Goal: Share content: Share content

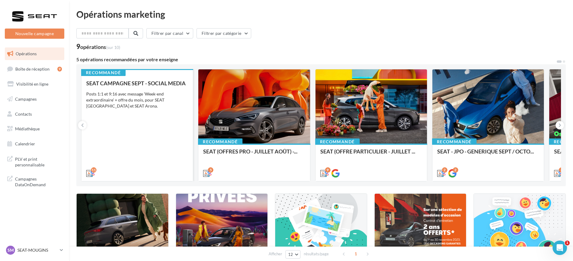
click at [170, 111] on div "SEAT CAMPAGNE SEPT - SOCIAL MEDIA Posts 1:1 et 9:16 avec message 'Week-end extr…" at bounding box center [137, 128] width 102 height 96
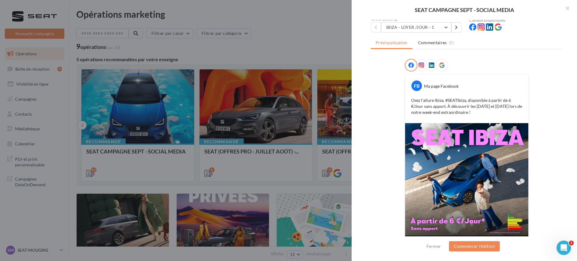
scroll to position [73, 0]
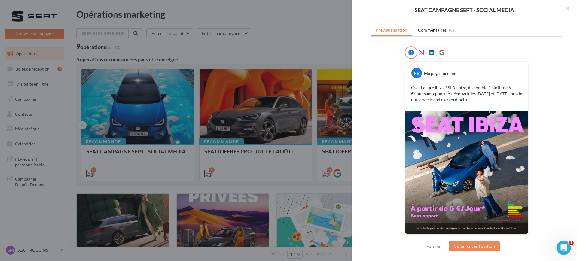
drag, startPoint x: 470, startPoint y: 100, endPoint x: 409, endPoint y: 86, distance: 62.1
click at [411, 86] on p "Osez l’allure Ibiza. #SEATIbiza, disponible à partir de 6 €/Jour sans apport. À…" at bounding box center [466, 94] width 111 height 18
copy p "Osez l’allure Ibiza. #SEATIbiza, disponible à partir de 6 €/Jour sans apport. À…"
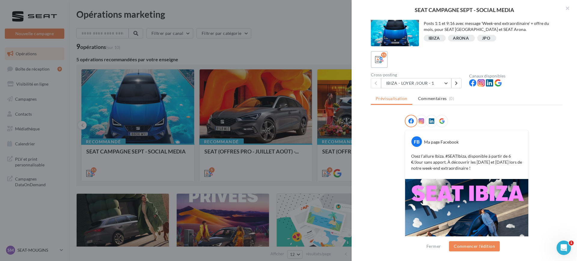
scroll to position [0, 0]
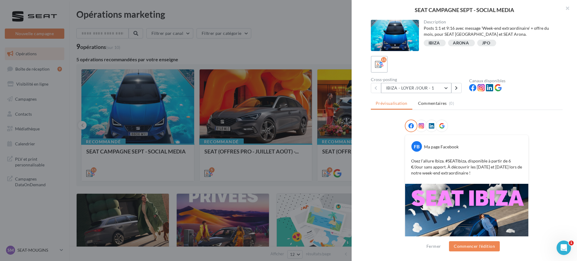
click at [406, 87] on button "IBIZA - LOYER /JOUR - 1" at bounding box center [416, 88] width 70 height 10
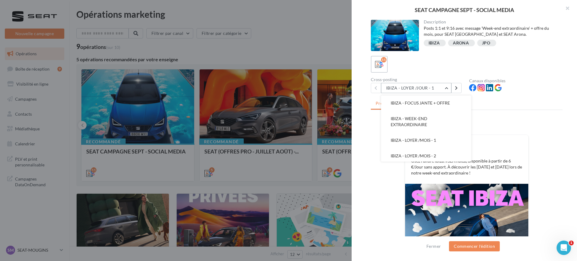
scroll to position [75, 0]
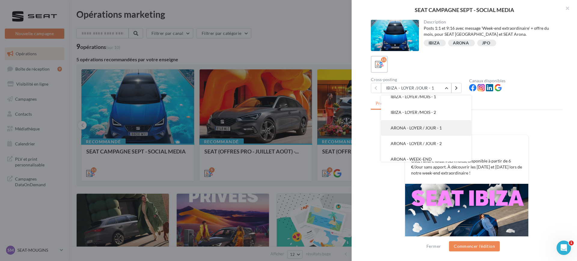
click at [406, 131] on button "ARONA - LOYER / JOUR - 1" at bounding box center [426, 128] width 90 height 16
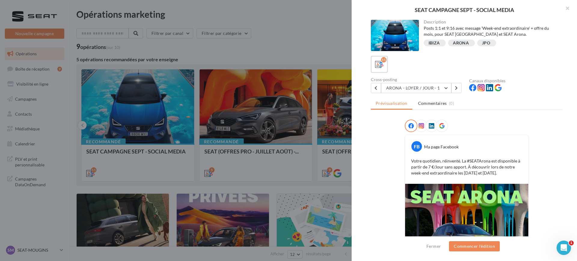
drag, startPoint x: 506, startPoint y: 173, endPoint x: 390, endPoint y: 154, distance: 117.6
click at [390, 154] on div "FB Ma page Facebook Votre quotidien, réinventé. La #SEATArona est disponible à …" at bounding box center [467, 218] width 192 height 196
copy p "Votre quotidien, réinventé. La #SEATArona est disponible à partir de 7 €/Jour s…"
click at [290, 44] on div at bounding box center [288, 130] width 577 height 261
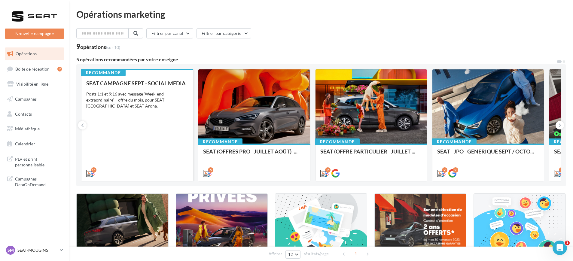
click at [131, 98] on div "Posts 1:1 et 9:16 avec message 'Week-end extraordinaire' + offre du mois, pour …" at bounding box center [137, 100] width 102 height 18
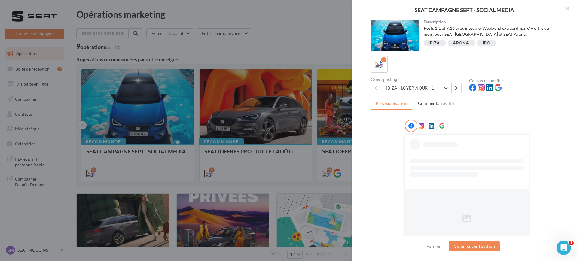
click at [399, 87] on button "IBIZA - LOYER /JOUR - 1" at bounding box center [416, 88] width 70 height 10
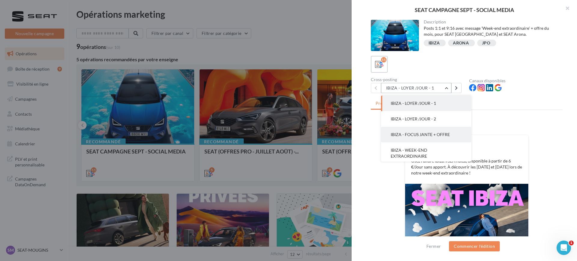
scroll to position [38, 0]
click at [413, 131] on button "IBIZA - LOYER /MOIS - 1" at bounding box center [426, 134] width 90 height 16
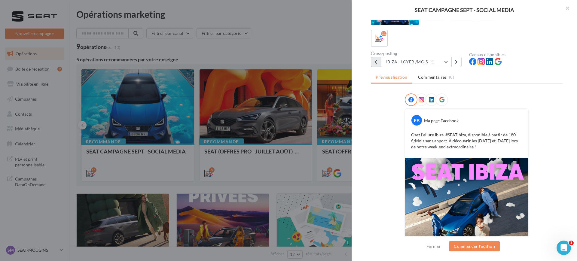
scroll to position [0, 0]
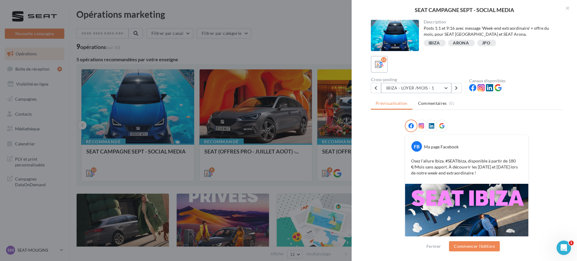
click at [390, 86] on button "IBIZA - LOYER /MOIS - 1" at bounding box center [416, 88] width 70 height 10
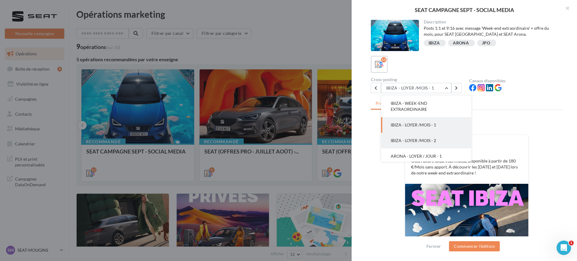
click at [409, 141] on span "IBIZA - LOYER /MOIS - 2" at bounding box center [412, 140] width 45 height 5
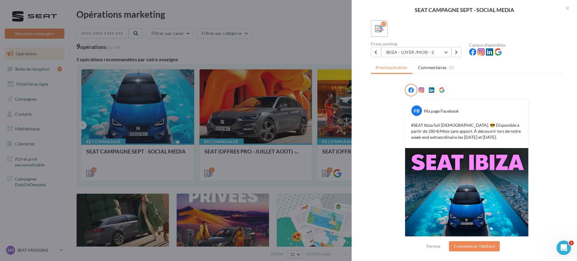
scroll to position [73, 0]
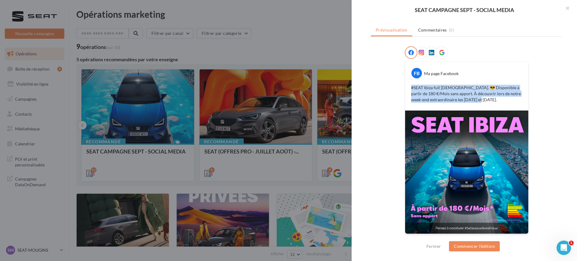
drag, startPoint x: 489, startPoint y: 101, endPoint x: 407, endPoint y: 85, distance: 83.8
click at [407, 85] on div "#SEAT Ibiza full [DEMOGRAPHIC_DATA]. 😎 Disponible à partir de 180 €/Mois sans a…" at bounding box center [466, 93] width 120 height 21
copy p "#SEAT Ibiza full [DEMOGRAPHIC_DATA]. 😎 Disponible à partir de 180 €/Mois sans a…"
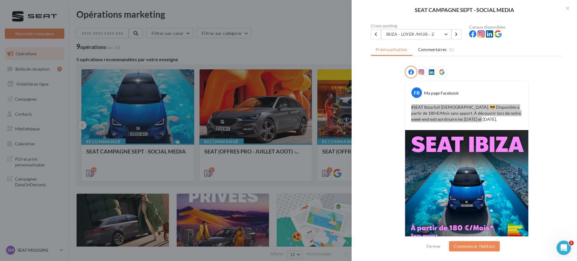
scroll to position [36, 0]
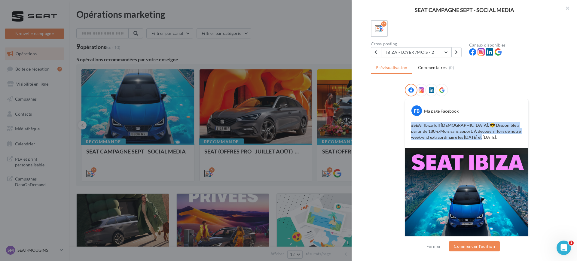
click at [408, 53] on button "IBIZA - LOYER /MOIS - 2" at bounding box center [416, 52] width 70 height 10
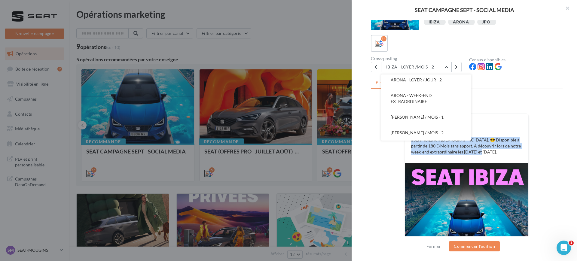
scroll to position [0, 0]
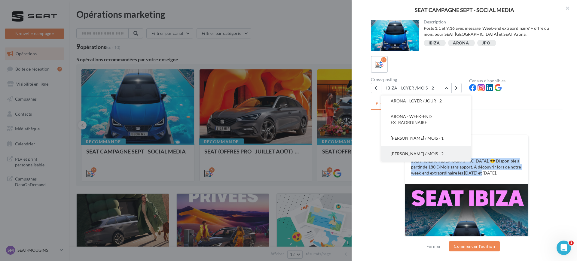
click at [406, 150] on button "[PERSON_NAME] / MOIS - 2" at bounding box center [426, 154] width 90 height 16
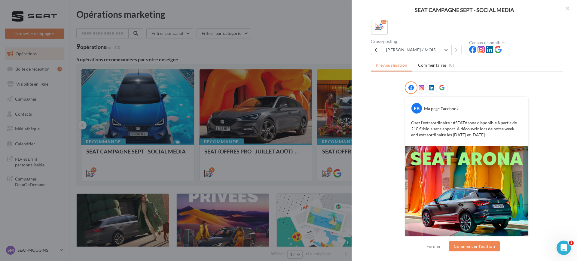
scroll to position [73, 0]
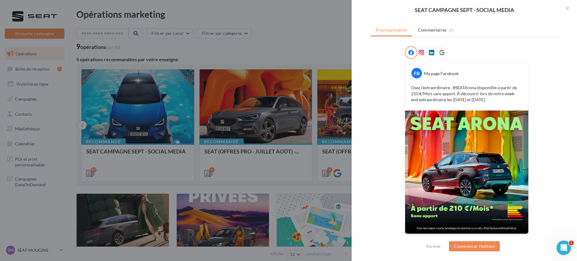
drag, startPoint x: 448, startPoint y: 159, endPoint x: 366, endPoint y: 134, distance: 85.1
click at [366, 134] on div "Description Posts 1:1 et 9:16 avec message 'Week-end extraordinaire' + offre du…" at bounding box center [466, 131] width 230 height 222
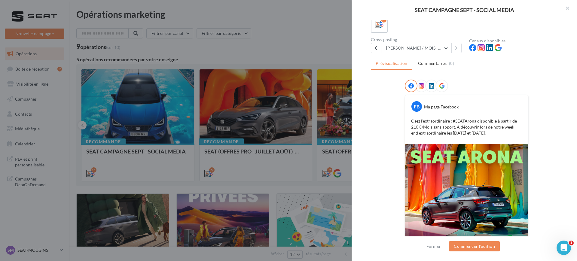
scroll to position [0, 0]
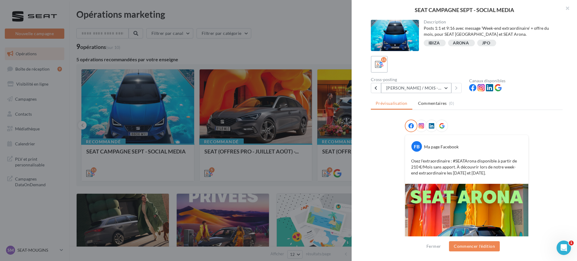
drag, startPoint x: 400, startPoint y: 82, endPoint x: 400, endPoint y: 88, distance: 6.0
click at [400, 83] on div "Cross-posting [PERSON_NAME] / MOIS - 2 IBIZA - LOYER /JOUR - 1 IBIZA - LOYER /J…" at bounding box center [420, 85] width 98 height 16
drag, startPoint x: 401, startPoint y: 82, endPoint x: 402, endPoint y: 86, distance: 4.9
click at [401, 84] on div "Cross-posting [PERSON_NAME] / MOIS - 2 IBIZA - LOYER /JOUR - 1 IBIZA - LOYER /J…" at bounding box center [420, 85] width 98 height 16
click at [402, 87] on button "[PERSON_NAME] / MOIS - 2" at bounding box center [416, 88] width 70 height 10
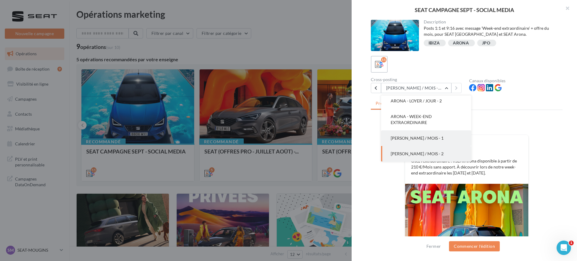
click at [412, 138] on span "[PERSON_NAME] / MOIS - 1" at bounding box center [416, 137] width 53 height 5
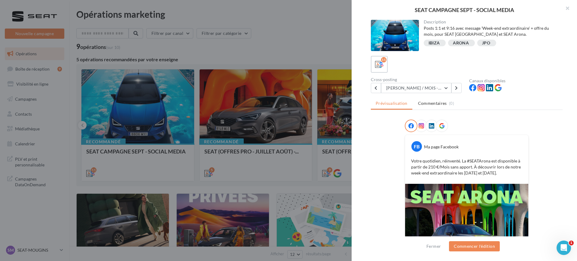
drag, startPoint x: 461, startPoint y: 158, endPoint x: 404, endPoint y: 160, distance: 57.1
click at [405, 160] on div "FB Ma page Facebook Votre quotidien, réinventé. La #SEATArona est disponible à …" at bounding box center [466, 159] width 123 height 49
copy p "Votre quotidien, réinventé. La #SEATArona est disponible à partir de 210 €/Mois…"
